Goal: Task Accomplishment & Management: Manage account settings

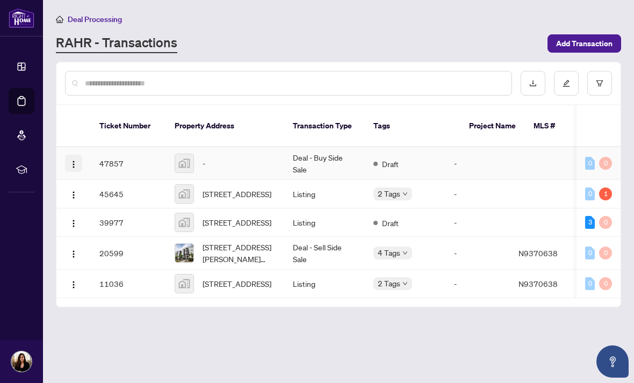
click at [73, 160] on img "button" at bounding box center [73, 164] width 9 height 9
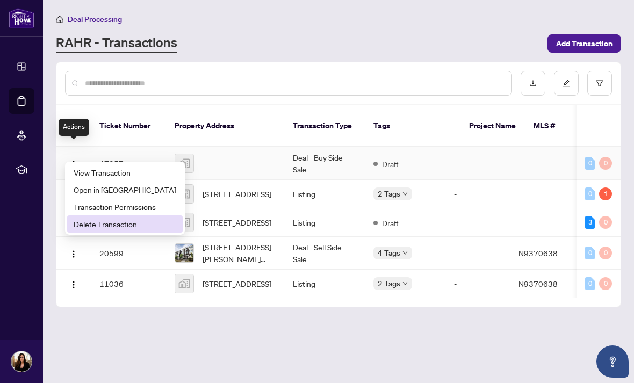
click at [81, 232] on li "Delete Transaction" at bounding box center [125, 224] width 116 height 17
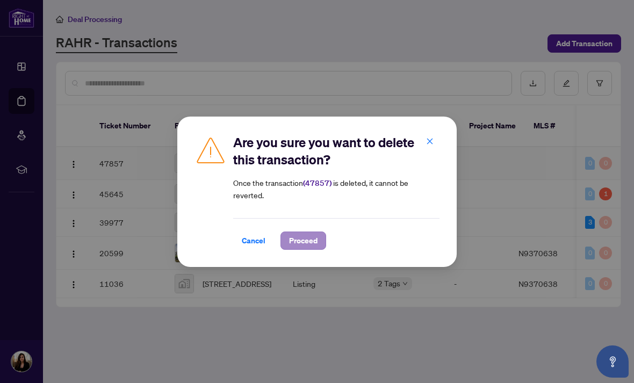
click at [295, 242] on span "Proceed" at bounding box center [303, 240] width 28 height 17
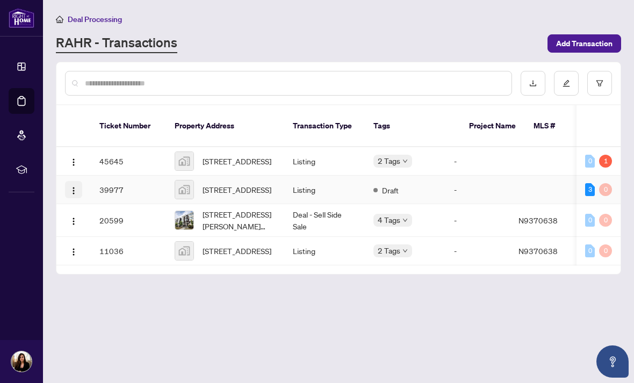
click at [71, 188] on img "button" at bounding box center [73, 191] width 9 height 9
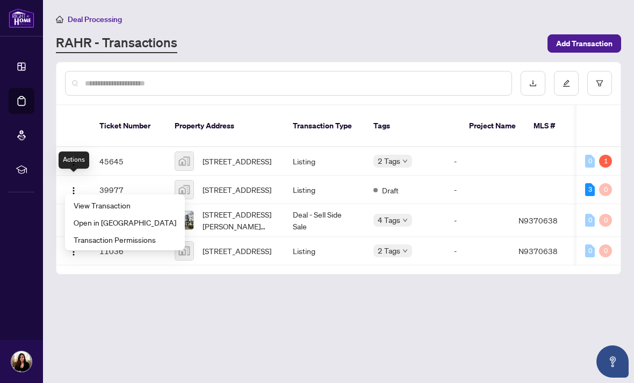
click at [109, 314] on main "Deal Processing [PERSON_NAME] - Transactions Add Transaction Ticket Number Prop…" at bounding box center [338, 191] width 591 height 383
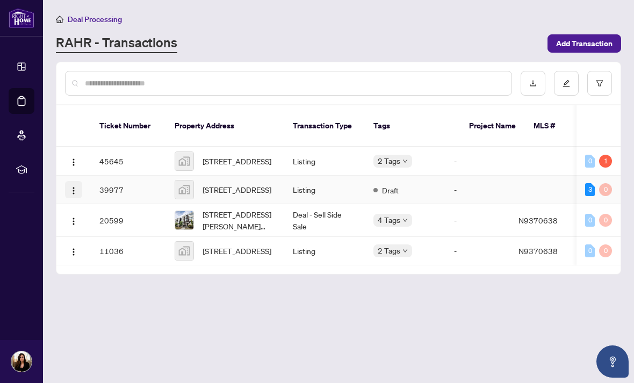
click at [74, 189] on img "button" at bounding box center [73, 191] width 9 height 9
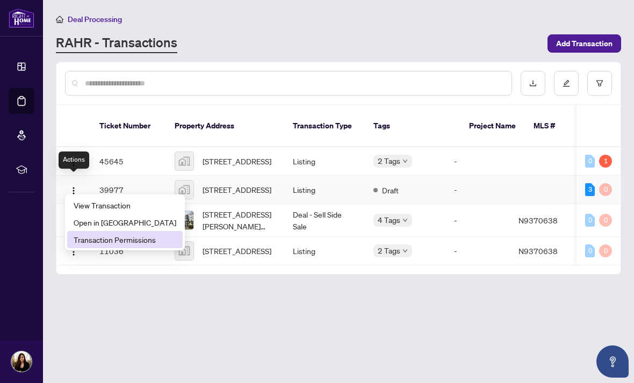
click at [85, 243] on span "Transaction Permissions" at bounding box center [125, 240] width 103 height 12
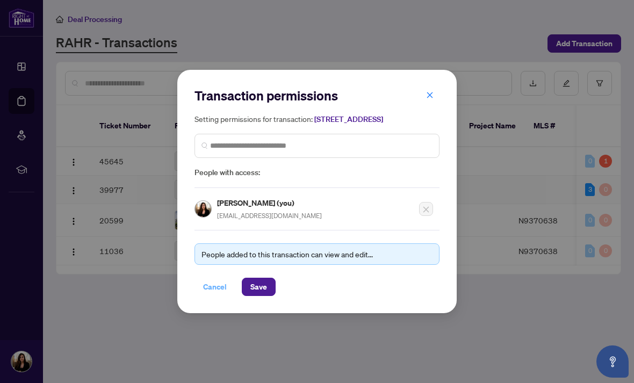
click at [202, 296] on button "Cancel" at bounding box center [215, 287] width 41 height 18
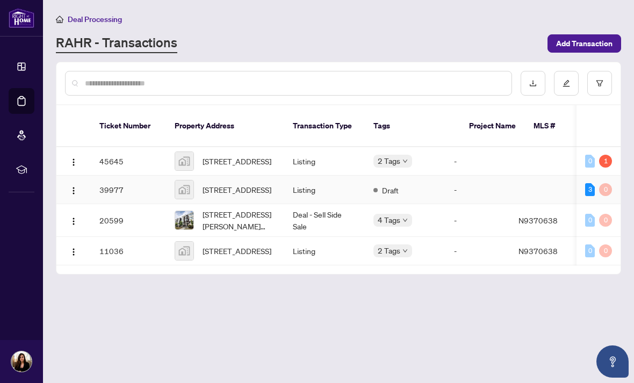
click at [89, 23] on span "Deal Processing" at bounding box center [95, 20] width 54 height 10
click at [21, 17] on img at bounding box center [22, 18] width 26 height 20
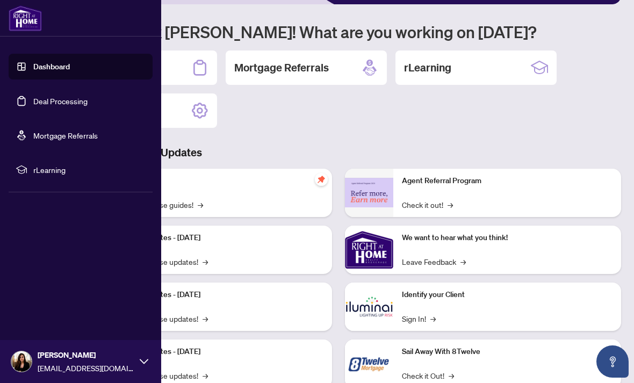
scroll to position [70, 0]
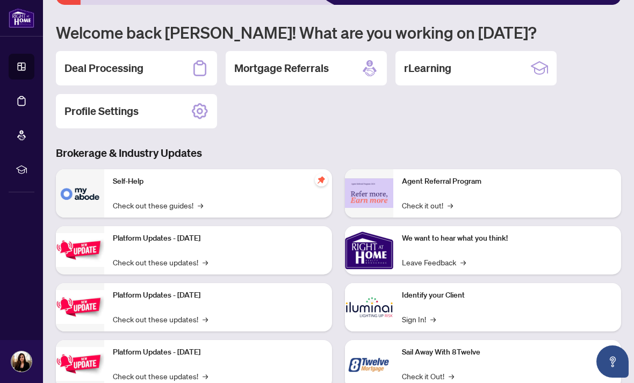
click at [259, 133] on div "1 2 3 4 5 Welcome back [PERSON_NAME]! What are you working on [DATE]? Deal Proc…" at bounding box center [339, 174] width 566 height 462
